Goal: Find specific page/section: Find specific page/section

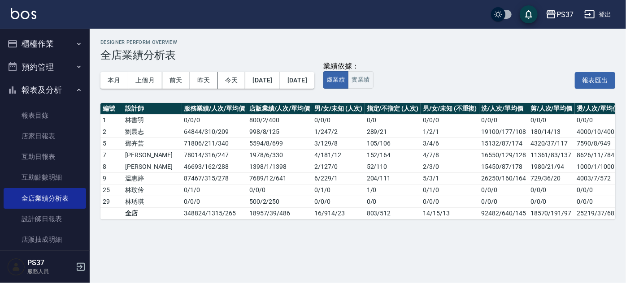
click at [39, 94] on button "報表及分析" at bounding box center [45, 90] width 83 height 23
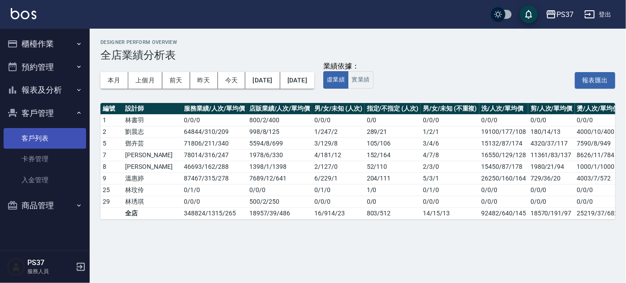
click at [53, 138] on link "客戶列表" at bounding box center [45, 138] width 83 height 21
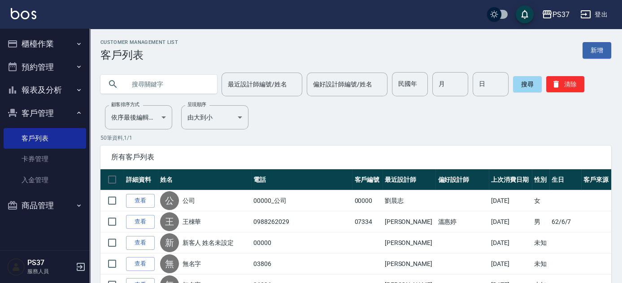
click at [340, 142] on p "50 筆資料, 1 / 1" at bounding box center [355, 138] width 511 height 8
click at [412, 90] on input "民國年" at bounding box center [410, 84] width 36 height 24
click at [406, 89] on input "民國年" at bounding box center [410, 84] width 36 height 24
type input "88"
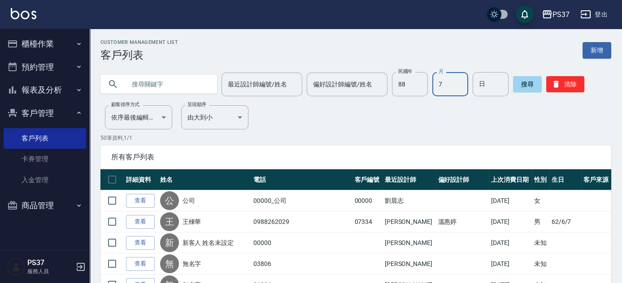
type input "7"
type input "23"
